Goal: Task Accomplishment & Management: Use online tool/utility

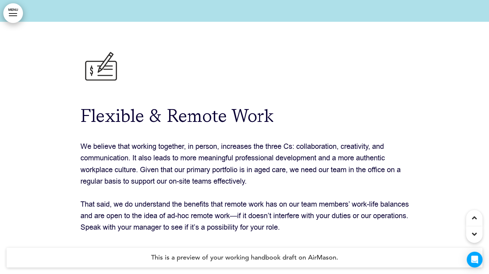
scroll to position [17128, 0]
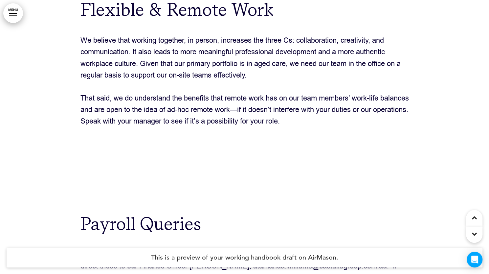
scroll to position [17144, 0]
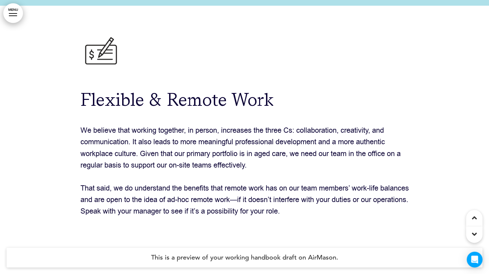
drag, startPoint x: 492, startPoint y: 17, endPoint x: 482, endPoint y: 260, distance: 243.3
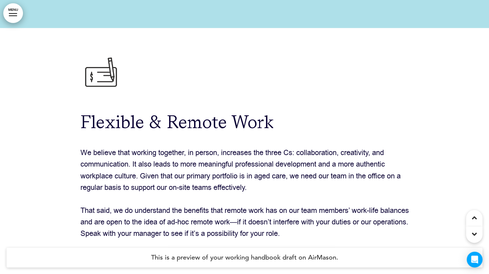
scroll to position [17111, 0]
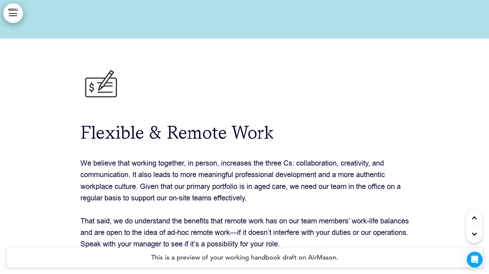
click at [83, 67] on img at bounding box center [100, 87] width 41 height 41
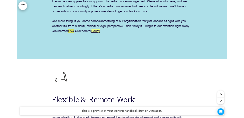
scroll to position [12324, 0]
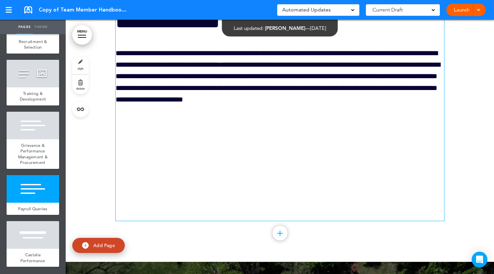
scroll to position [15845, 0]
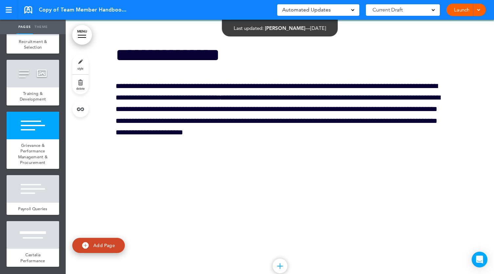
click at [83, 65] on link "style" at bounding box center [80, 65] width 16 height 20
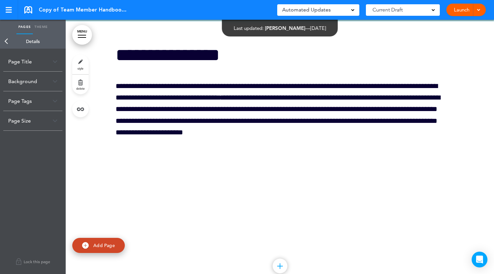
click at [30, 78] on div "Background" at bounding box center [32, 81] width 59 height 19
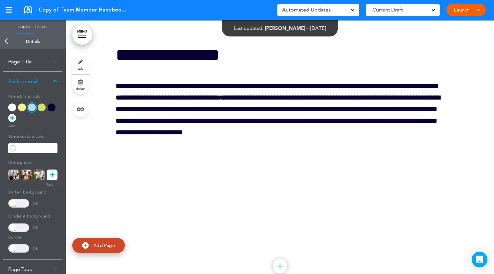
click at [97, 128] on div at bounding box center [280, 157] width 428 height 273
click at [9, 41] on link "Back" at bounding box center [6, 41] width 13 height 14
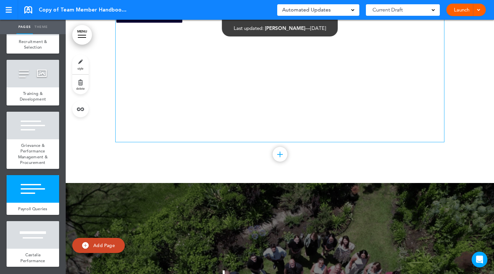
scroll to position [15977, 0]
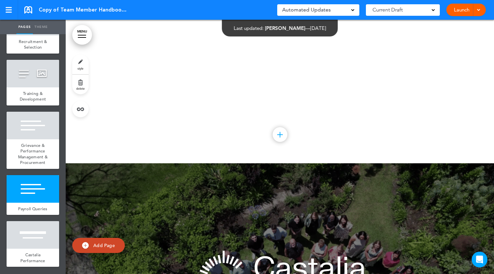
click at [278, 142] on div at bounding box center [280, 134] width 15 height 15
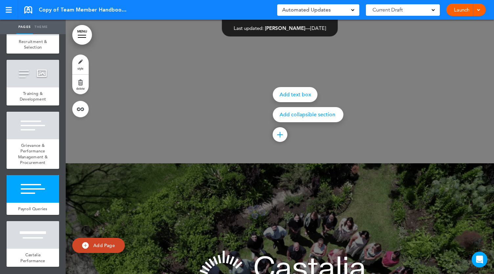
click at [214, 152] on div at bounding box center [313, 137] width 494 height 274
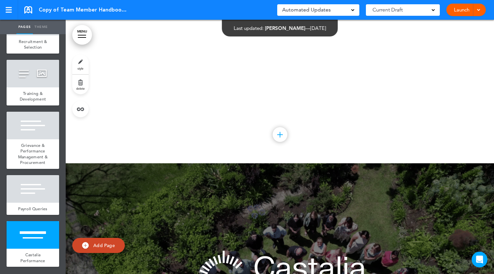
click at [100, 247] on span "Add Page" at bounding box center [104, 245] width 22 height 6
type input "********"
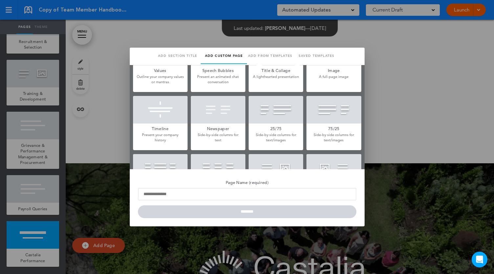
scroll to position [164, 0]
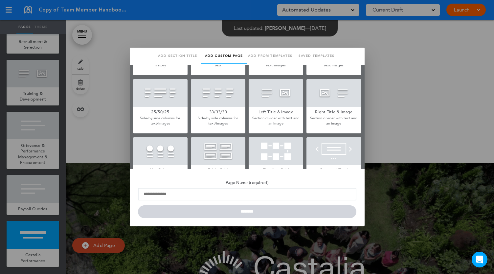
click at [311, 55] on link "Saved templates" at bounding box center [316, 56] width 46 height 16
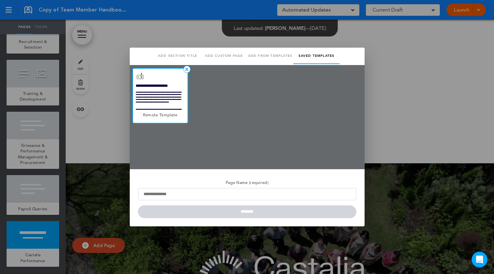
click at [160, 93] on div at bounding box center [160, 89] width 55 height 41
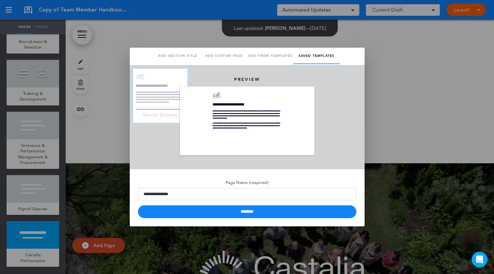
scroll to position [0, 0]
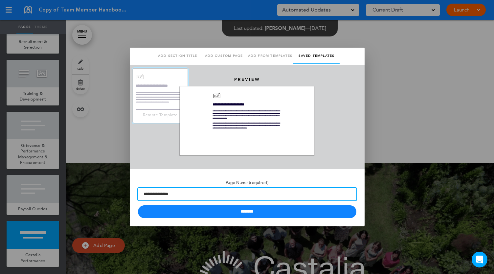
drag, startPoint x: 180, startPoint y: 194, endPoint x: 131, endPoint y: 193, distance: 49.0
click at [131, 193] on div "**********" at bounding box center [247, 197] width 235 height 57
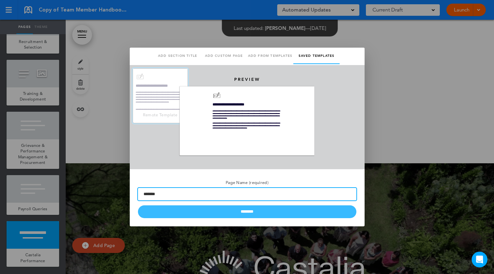
type input "*******"
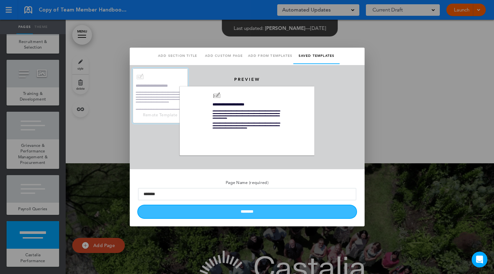
click at [241, 213] on input "********" at bounding box center [247, 211] width 218 height 13
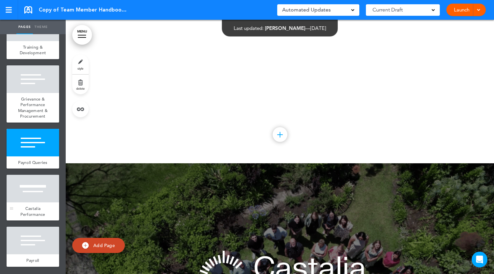
scroll to position [2042, 0]
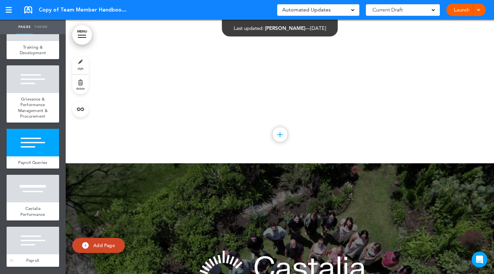
click at [45, 237] on div at bounding box center [33, 241] width 53 height 28
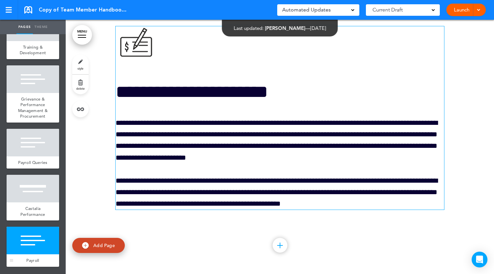
scroll to position [16438, 0]
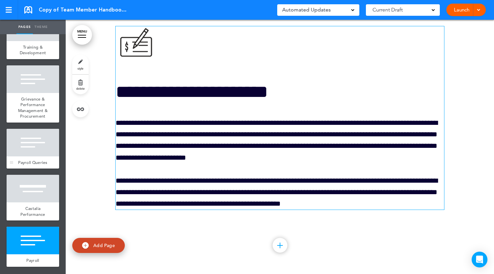
click at [24, 145] on div at bounding box center [33, 143] width 53 height 28
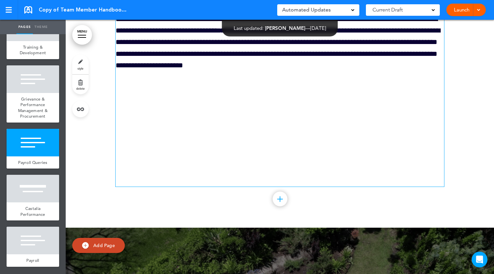
scroll to position [15911, 0]
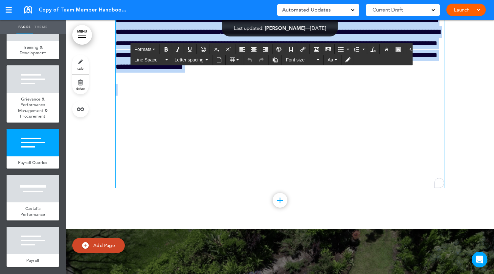
drag, startPoint x: 116, startPoint y: 51, endPoint x: 353, endPoint y: 148, distance: 255.9
click at [353, 148] on div "**********" at bounding box center [280, 84] width 329 height 208
click at [36, 253] on div at bounding box center [33, 241] width 53 height 28
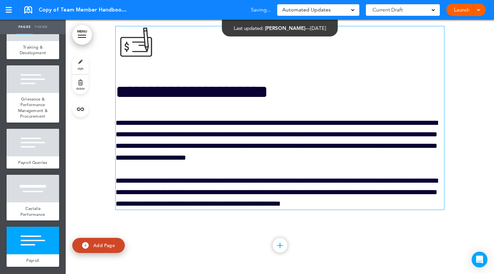
scroll to position [16438, 0]
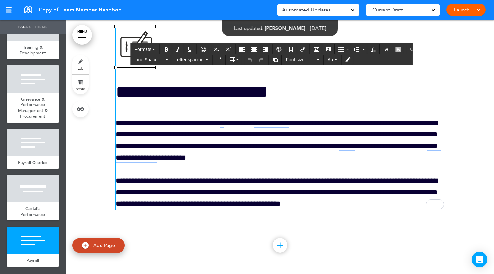
drag, startPoint x: 119, startPoint y: 52, endPoint x: 349, endPoint y: 211, distance: 279.7
click at [355, 210] on div "**********" at bounding box center [280, 118] width 329 height 184
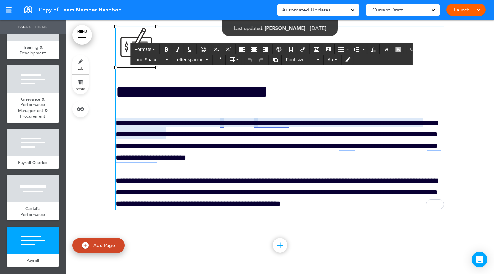
click at [265, 142] on p "**********" at bounding box center [280, 140] width 329 height 46
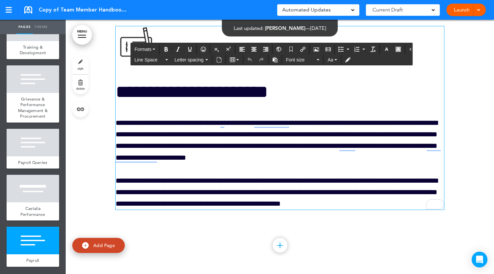
click at [375, 210] on p "**********" at bounding box center [280, 192] width 329 height 35
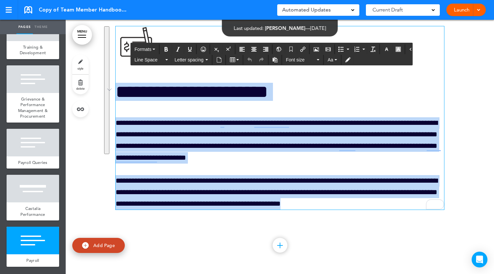
drag, startPoint x: 357, startPoint y: 222, endPoint x: 112, endPoint y: 117, distance: 266.7
click at [112, 117] on div "**********" at bounding box center [280, 138] width 428 height 272
paste div "To enrich screen reader interactions, please activate Accessibility in Grammarl…"
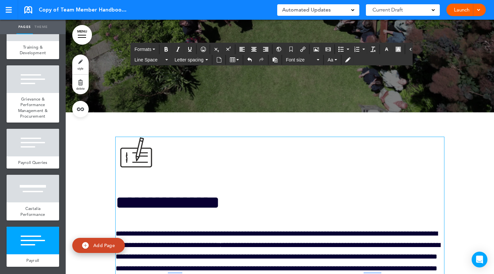
scroll to position [16280, 0]
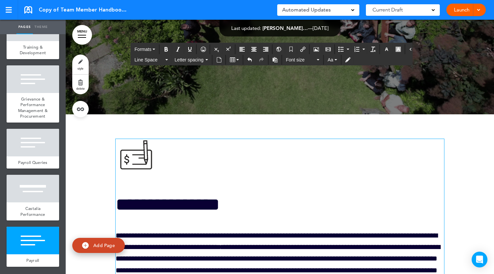
click at [131, 180] on img "To enrich screen reader interactions, please activate Accessibility in Grammarl…" at bounding box center [136, 159] width 41 height 41
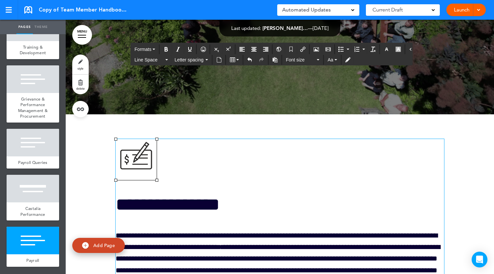
click at [131, 180] on img "To enrich screen reader interactions, please activate Accessibility in Grammarl…" at bounding box center [136, 159] width 41 height 41
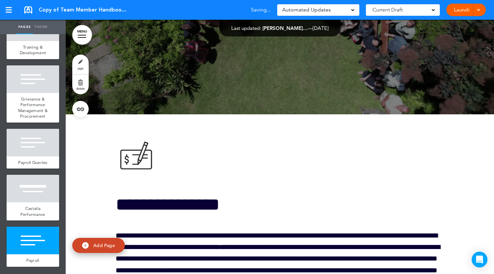
click at [242, 188] on div "**********" at bounding box center [280, 244] width 329 height 261
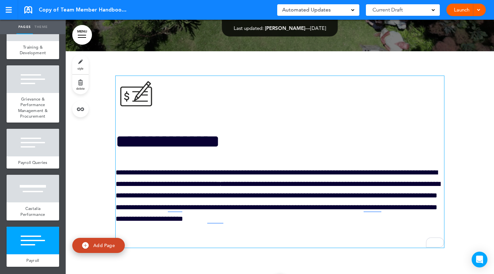
scroll to position [16346, 0]
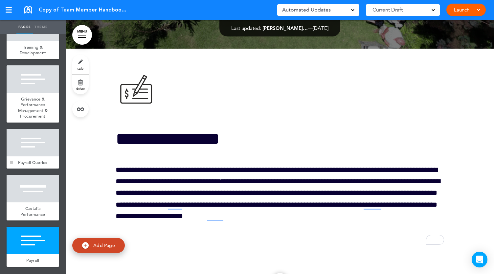
click at [37, 141] on div at bounding box center [33, 143] width 53 height 28
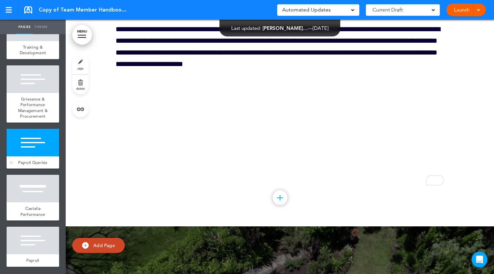
scroll to position [15911, 0]
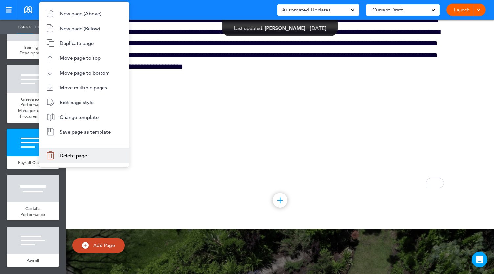
click at [76, 155] on span "Delete page" at bounding box center [73, 155] width 27 height 6
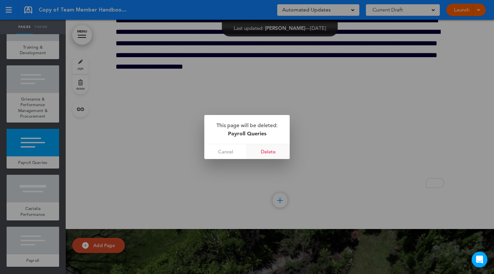
click at [267, 151] on link "Delete" at bounding box center [268, 151] width 43 height 15
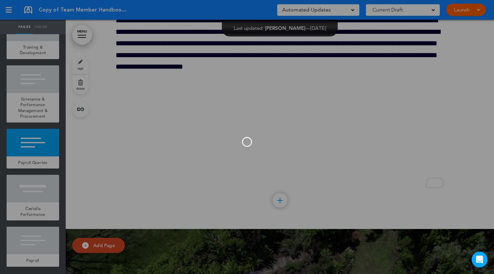
scroll to position [1990, 0]
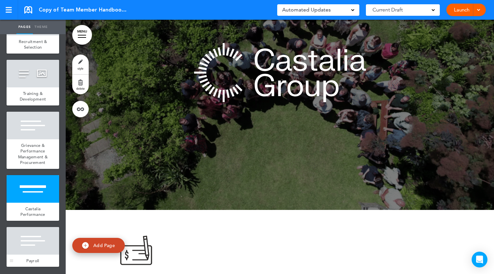
click at [22, 234] on div at bounding box center [33, 241] width 53 height 28
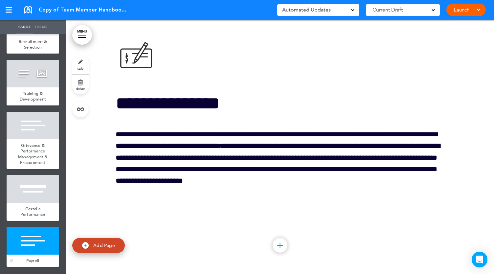
scroll to position [16165, 0]
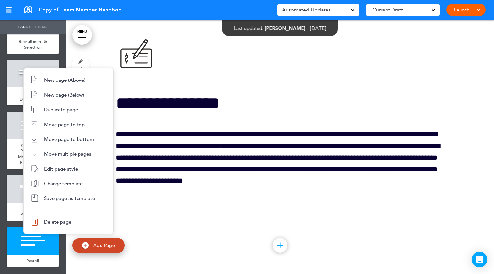
click at [159, 234] on div at bounding box center [247, 137] width 494 height 274
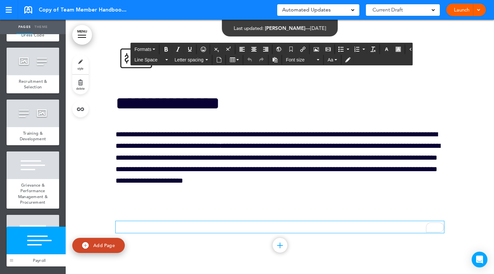
scroll to position [1950, 0]
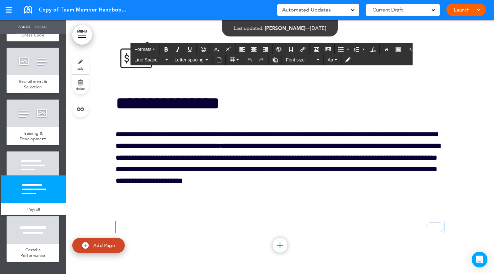
drag, startPoint x: 9, startPoint y: 245, endPoint x: 4, endPoint y: 194, distance: 51.9
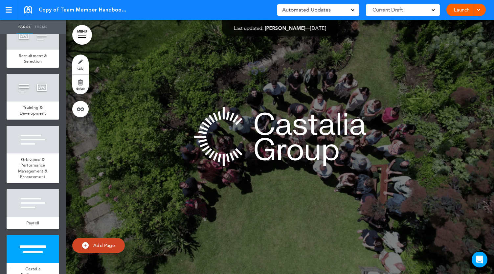
scroll to position [1891, 0]
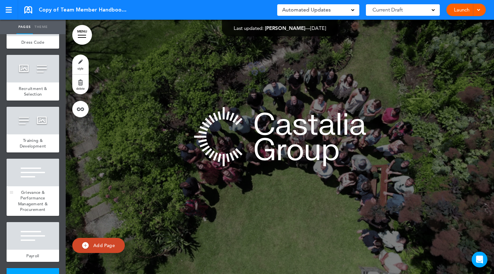
click at [37, 186] on div at bounding box center [33, 173] width 53 height 28
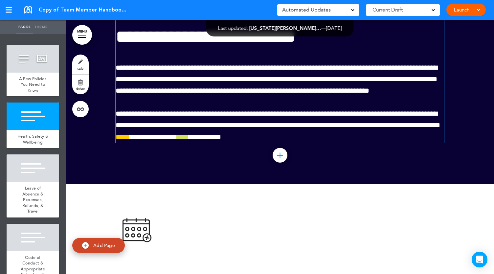
scroll to position [13923, 0]
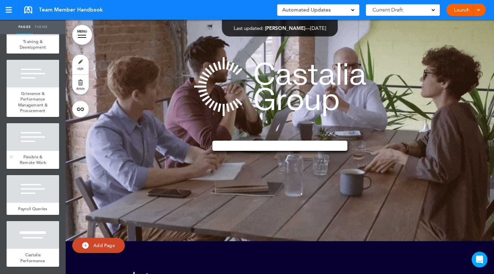
scroll to position [2047, 0]
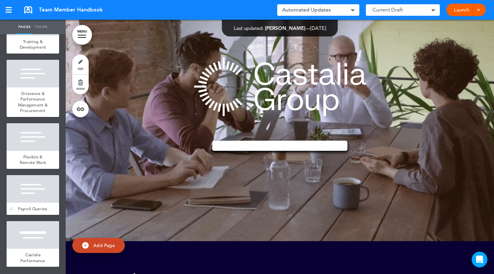
click at [35, 186] on div at bounding box center [33, 189] width 53 height 28
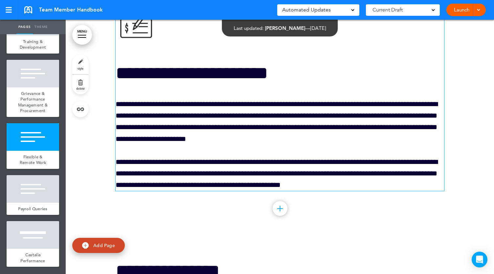
scroll to position [16891, 0]
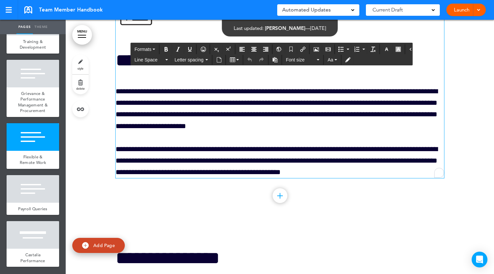
drag, startPoint x: 118, startPoint y: 85, endPoint x: 139, endPoint y: 75, distance: 23.4
click at [139, 69] on h1 "**********" at bounding box center [280, 60] width 329 height 18
click at [117, 69] on h1 "**********" at bounding box center [280, 60] width 329 height 18
click at [39, 138] on div at bounding box center [33, 137] width 53 height 28
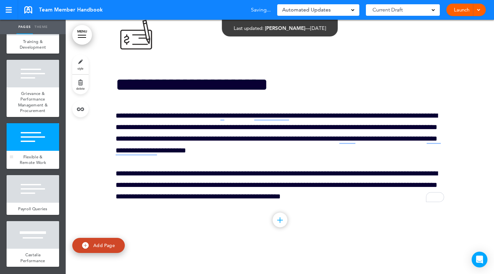
scroll to position [16866, 0]
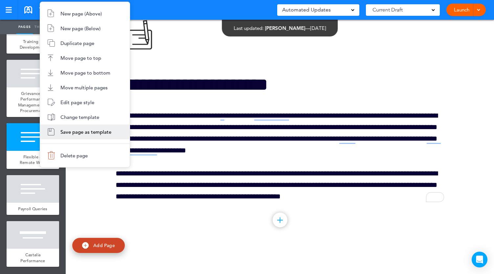
click at [77, 134] on span "Save page as template" at bounding box center [85, 132] width 51 height 6
type input "**********"
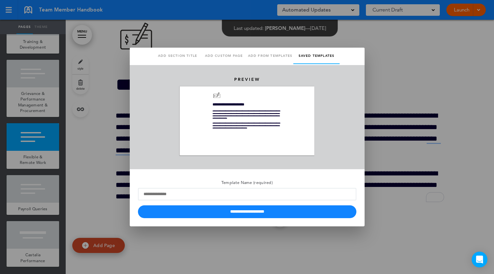
scroll to position [0, 0]
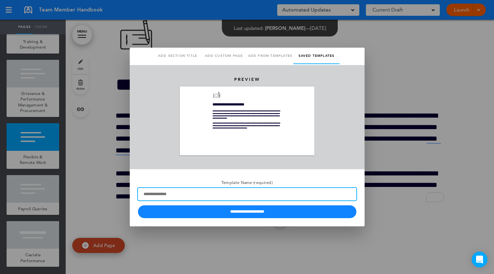
click at [161, 195] on input "Template Name (required)" at bounding box center [247, 194] width 218 height 12
type input "*"
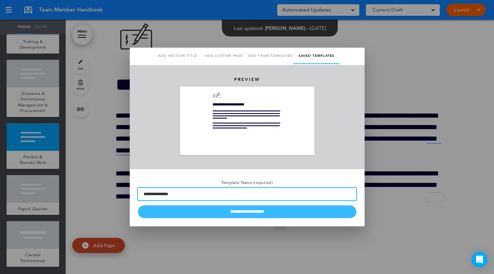
type input "**********"
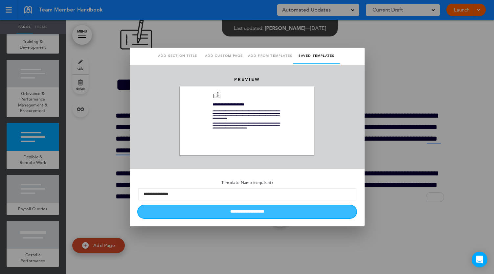
click at [219, 211] on input "**********" at bounding box center [247, 211] width 218 height 13
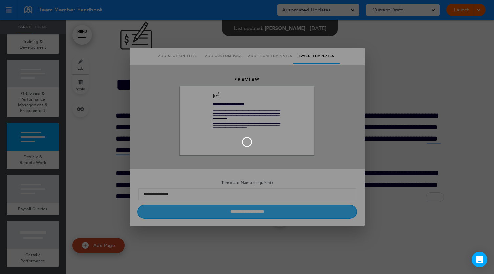
type input "********"
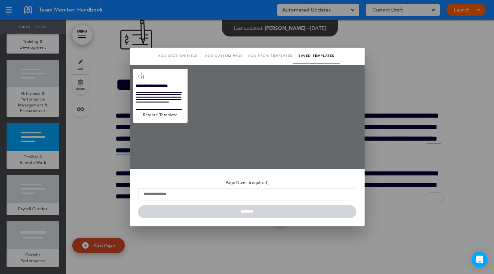
click at [80, 171] on div at bounding box center [247, 137] width 494 height 274
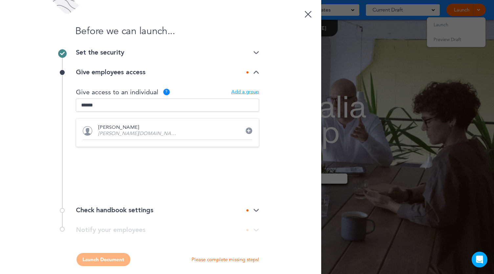
type input "******"
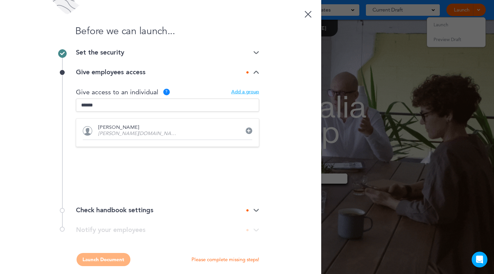
click at [247, 130] on icon at bounding box center [249, 131] width 4 height 4
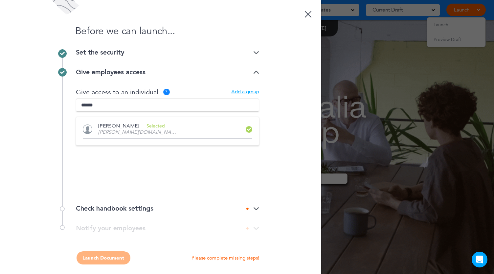
scroll to position [3, 0]
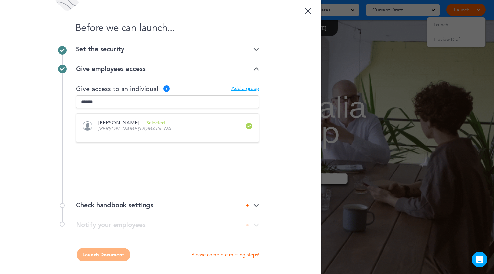
click at [255, 206] on img at bounding box center [256, 205] width 6 height 4
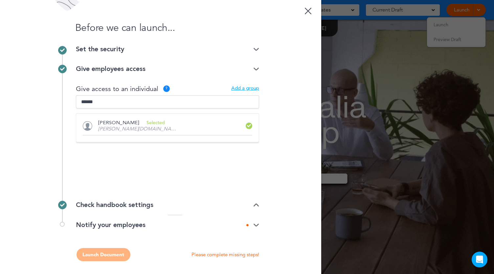
scroll to position [0, 0]
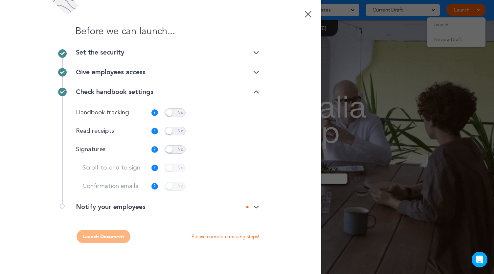
click at [168, 150] on span at bounding box center [175, 149] width 21 height 9
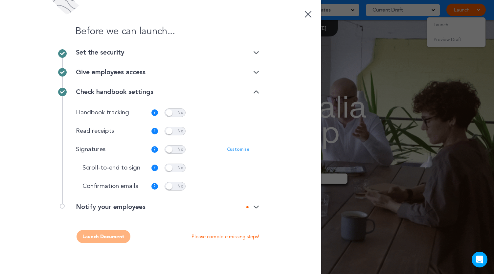
click at [171, 168] on span at bounding box center [175, 168] width 21 height 9
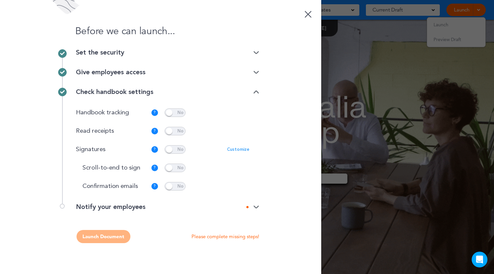
click at [166, 209] on div "Notify your employees" at bounding box center [167, 207] width 183 height 7
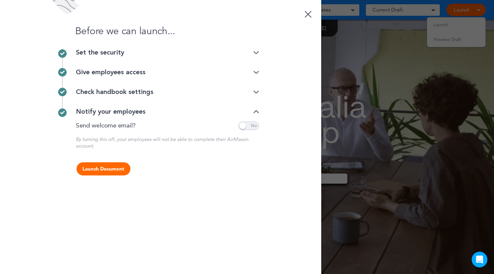
click at [245, 126] on span at bounding box center [248, 126] width 21 height 9
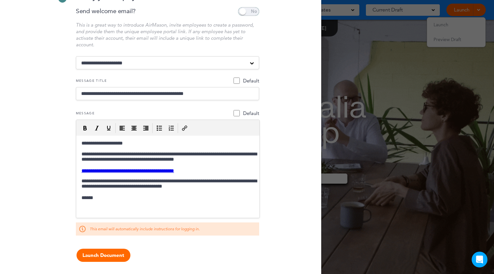
scroll to position [115, 0]
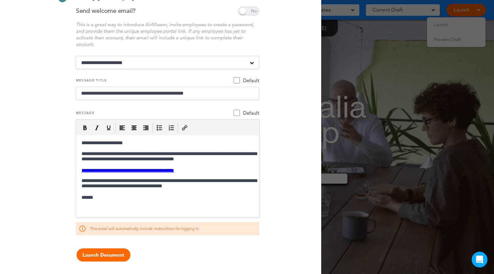
click at [103, 253] on button "Launch Document" at bounding box center [104, 254] width 54 height 13
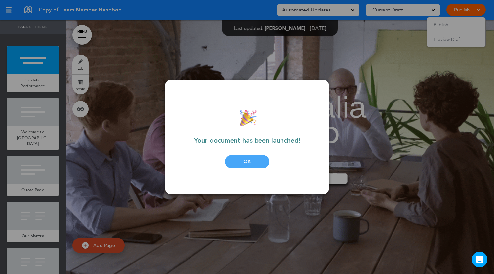
click at [245, 161] on div "OK" at bounding box center [247, 161] width 44 height 13
